Goal: Information Seeking & Learning: Learn about a topic

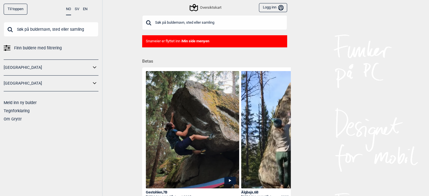
click at [47, 69] on link "[GEOGRAPHIC_DATA]" at bounding box center [47, 67] width 87 height 8
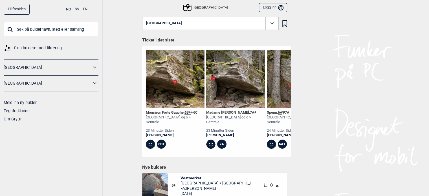
click at [95, 66] on icon at bounding box center [94, 67] width 7 height 8
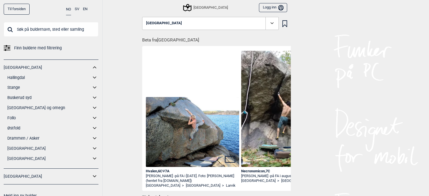
click at [91, 108] on icon at bounding box center [94, 108] width 7 height 8
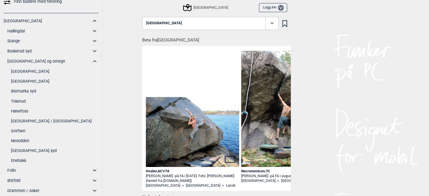
scroll to position [56, 0]
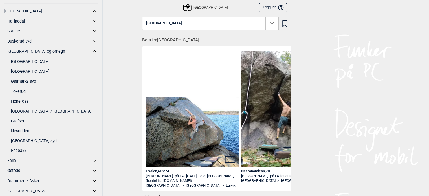
click at [20, 140] on link "[GEOGRAPHIC_DATA] syd" at bounding box center [54, 141] width 87 height 8
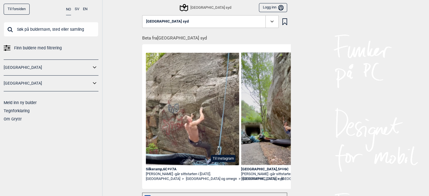
click at [189, 8] on icon at bounding box center [184, 7] width 11 height 11
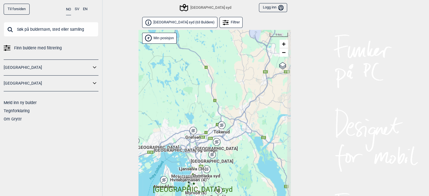
drag, startPoint x: 226, startPoint y: 91, endPoint x: 189, endPoint y: 144, distance: 63.9
click at [189, 144] on div "Hallingdal Gol Ål Stange Kolomoen [GEOGRAPHIC_DATA] [GEOGRAPHIC_DATA][PERSON_NA…" at bounding box center [215, 120] width 152 height 181
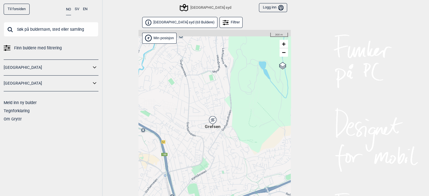
drag, startPoint x: 230, startPoint y: 128, endPoint x: 209, endPoint y: 139, distance: 23.5
click at [209, 141] on div "Hallingdal Gol Ål Stange Kolomoen [GEOGRAPHIC_DATA] [GEOGRAPHIC_DATA][PERSON_NA…" at bounding box center [215, 120] width 152 height 181
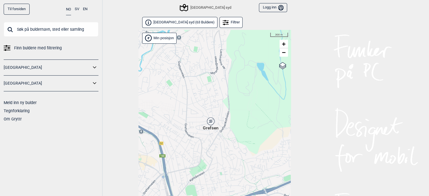
click at [211, 121] on div "Grefsen" at bounding box center [210, 121] width 3 height 3
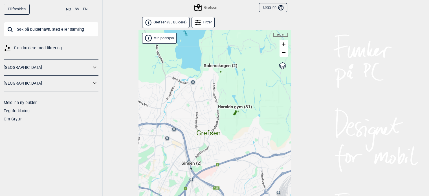
click at [234, 113] on div at bounding box center [234, 114] width 3 height 3
click at [236, 108] on span "Haralds gym (31)" at bounding box center [234, 109] width 34 height 11
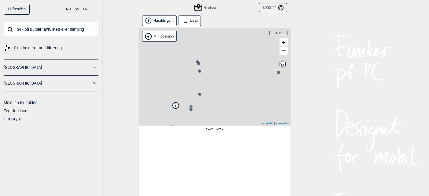
scroll to position [0, 44]
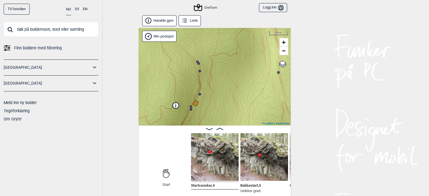
click at [191, 110] on circle at bounding box center [190, 109] width 3 height 3
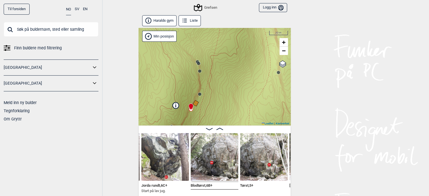
click at [155, 143] on img at bounding box center [165, 157] width 48 height 48
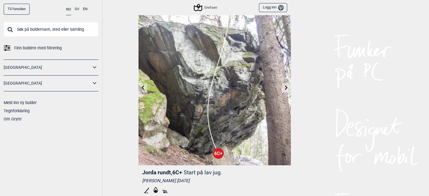
scroll to position [28, 0]
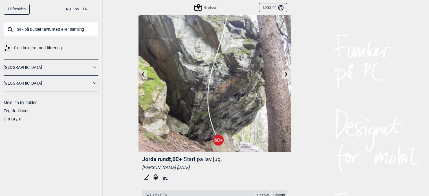
click at [289, 71] on link at bounding box center [286, 74] width 9 height 9
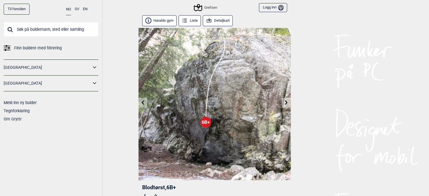
click at [286, 104] on icon at bounding box center [286, 102] width 3 height 5
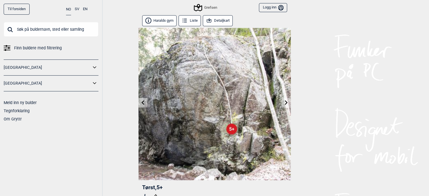
click at [286, 104] on icon at bounding box center [286, 102] width 5 height 5
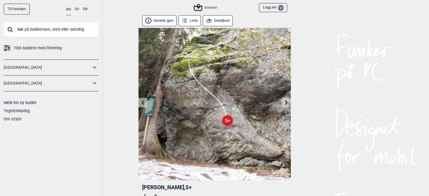
click at [286, 104] on icon at bounding box center [286, 102] width 5 height 5
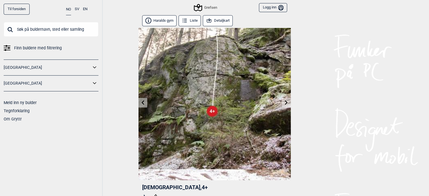
click at [271, 9] on button "Logg inn Bruker" at bounding box center [273, 7] width 28 height 9
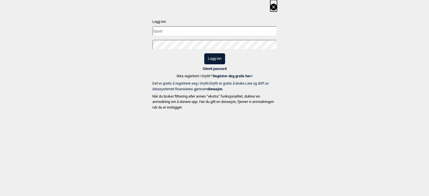
click at [274, 8] on icon at bounding box center [273, 6] width 3 height 3
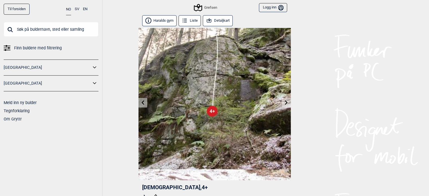
click at [87, 8] on button "EN" at bounding box center [85, 9] width 5 height 11
click at [210, 20] on icon at bounding box center [207, 20] width 6 height 6
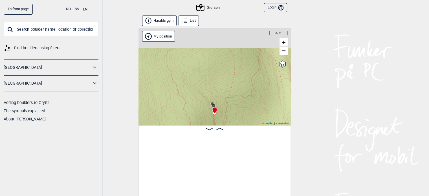
scroll to position [0, 1335]
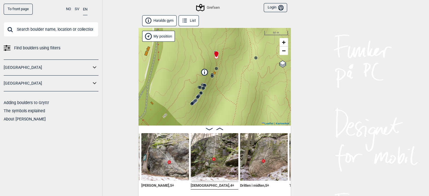
drag, startPoint x: 219, startPoint y: 96, endPoint x: 229, endPoint y: 58, distance: 38.9
click at [229, 58] on div "Grefsen My position 50 m + − Kartverket OpenStreetMap Google satellite Leaflet …" at bounding box center [215, 77] width 152 height 98
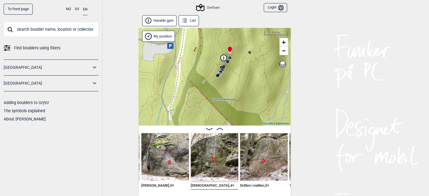
drag, startPoint x: 227, startPoint y: 85, endPoint x: 237, endPoint y: 71, distance: 17.4
click at [237, 71] on div "Grefsen My position 100 m + − Kartverket OpenStreetMap Google satellite Leaflet…" at bounding box center [215, 77] width 152 height 98
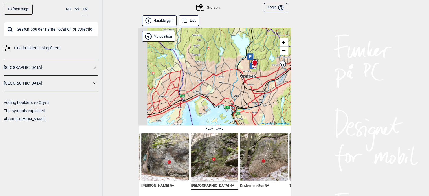
drag, startPoint x: 198, startPoint y: 74, endPoint x: 226, endPoint y: 65, distance: 29.6
click at [226, 65] on div "Grefsen My position 3 km + − Kartverket OpenStreetMap Google satellite Leaflet …" at bounding box center [215, 77] width 152 height 98
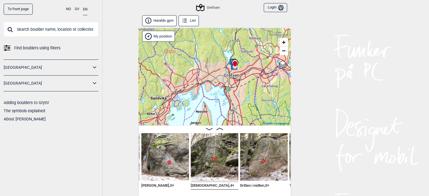
click at [16, 68] on link "[GEOGRAPHIC_DATA]" at bounding box center [47, 67] width 87 height 8
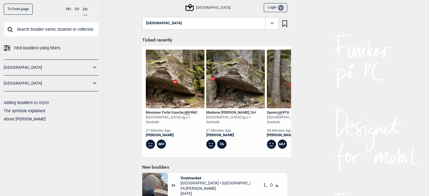
click at [94, 67] on icon at bounding box center [94, 67] width 3 height 2
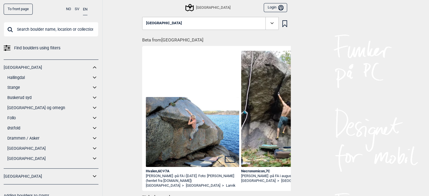
click at [17, 106] on link "[GEOGRAPHIC_DATA] og omegn" at bounding box center [49, 108] width 84 height 8
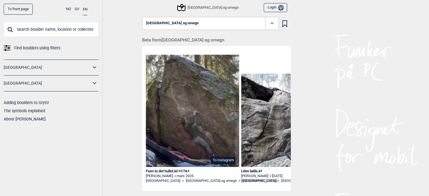
click at [269, 23] on icon at bounding box center [272, 23] width 6 height 6
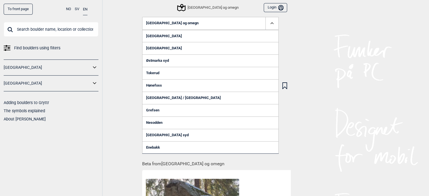
click at [317, 65] on div "To front page NO SV EN Find boulders using filters [GEOGRAPHIC_DATA] [GEOGRAPHI…" at bounding box center [214, 98] width 429 height 196
click at [225, 6] on div "[GEOGRAPHIC_DATA] og omegn" at bounding box center [208, 7] width 61 height 7
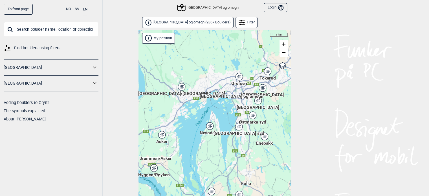
drag, startPoint x: 230, startPoint y: 115, endPoint x: 212, endPoint y: 53, distance: 65.2
click at [212, 53] on div "Hallingdal Gol Ål Stange Kolomoen [GEOGRAPHIC_DATA] [GEOGRAPHIC_DATA][PERSON_NA…" at bounding box center [215, 120] width 152 height 181
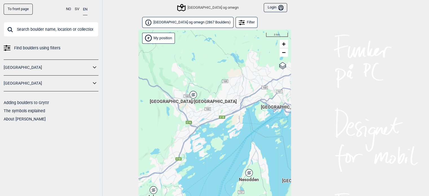
drag, startPoint x: 206, startPoint y: 76, endPoint x: 255, endPoint y: 54, distance: 54.0
click at [255, 54] on div "Hallingdal Gol Ål Stange Kolomoen [GEOGRAPHIC_DATA] [GEOGRAPHIC_DATA][PERSON_NA…" at bounding box center [215, 120] width 152 height 181
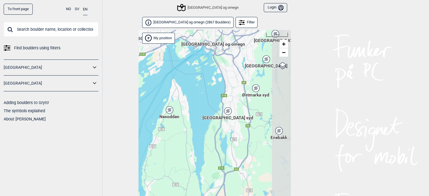
drag, startPoint x: 233, startPoint y: 106, endPoint x: 156, endPoint y: 40, distance: 101.2
click at [156, 40] on div "Hallingdal Gol Ål Stange Kolomoen [GEOGRAPHIC_DATA] [GEOGRAPHIC_DATA][PERSON_NA…" at bounding box center [215, 120] width 152 height 181
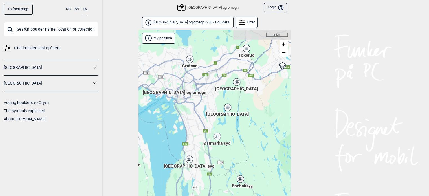
drag, startPoint x: 227, startPoint y: 70, endPoint x: 188, endPoint y: 118, distance: 62.0
click at [188, 118] on div "Hallingdal Gol Ål Stange Kolomoen [GEOGRAPHIC_DATA] [GEOGRAPHIC_DATA][PERSON_NA…" at bounding box center [215, 120] width 152 height 181
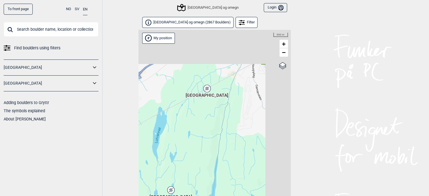
drag, startPoint x: 226, startPoint y: 62, endPoint x: 192, endPoint y: 122, distance: 69.0
click at [192, 122] on div "Hallingdal Gol Ål Stange Kolomoen [GEOGRAPHIC_DATA] [GEOGRAPHIC_DATA][PERSON_NA…" at bounding box center [215, 120] width 152 height 181
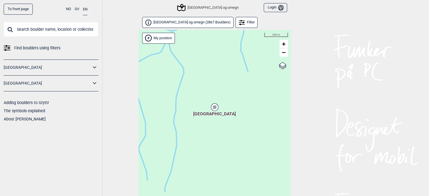
drag, startPoint x: 229, startPoint y: 104, endPoint x: 200, endPoint y: 102, distance: 28.8
click at [200, 102] on div "Hallingdal Gol Ål Stange Kolomoen [GEOGRAPHIC_DATA] [GEOGRAPHIC_DATA][PERSON_NA…" at bounding box center [215, 120] width 152 height 181
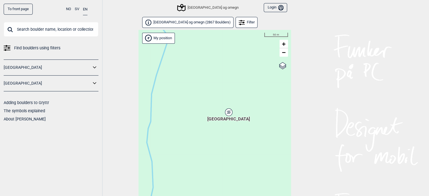
click at [227, 111] on div "[GEOGRAPHIC_DATA]" at bounding box center [228, 111] width 3 height 3
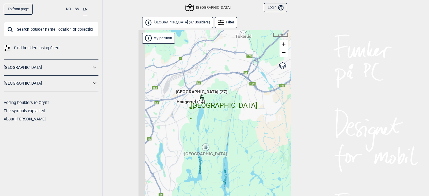
drag, startPoint x: 179, startPoint y: 121, endPoint x: 215, endPoint y: 119, distance: 35.6
click at [215, 119] on div "Hallingdal Gol Ål Stange Kolomoen [GEOGRAPHIC_DATA] [GEOGRAPHIC_DATA][PERSON_NA…" at bounding box center [215, 120] width 152 height 181
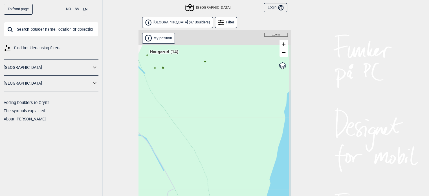
drag, startPoint x: 195, startPoint y: 65, endPoint x: 204, endPoint y: 143, distance: 78.1
click at [204, 143] on div "Hallingdal Gol Ål Stange Kolomoen [GEOGRAPHIC_DATA] [GEOGRAPHIC_DATA][PERSON_NA…" at bounding box center [215, 120] width 152 height 181
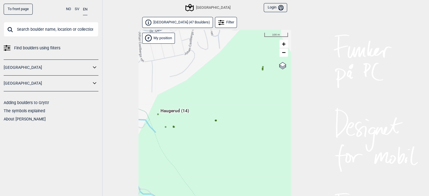
click at [174, 127] on circle at bounding box center [174, 127] width 2 height 2
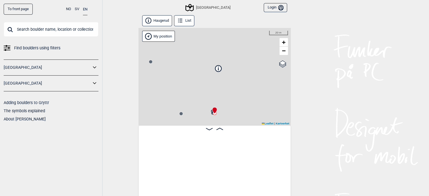
scroll to position [0, 238]
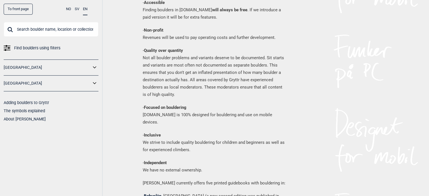
scroll to position [152, 0]
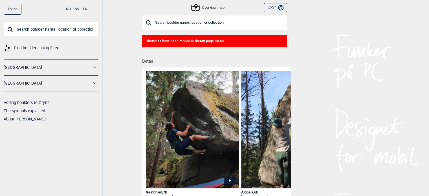
click at [355, 109] on div "To top NO SV EN Find boulders using filters Norge Sverige Adding boulders to Gr…" at bounding box center [214, 98] width 429 height 196
click at [371, 68] on div "To top NO SV EN Find boulders using filters Norge Sverige Adding boulders to Gr…" at bounding box center [214, 98] width 429 height 196
click at [14, 119] on link "About [PERSON_NAME]" at bounding box center [25, 119] width 42 height 5
